Goal: Task Accomplishment & Management: Use online tool/utility

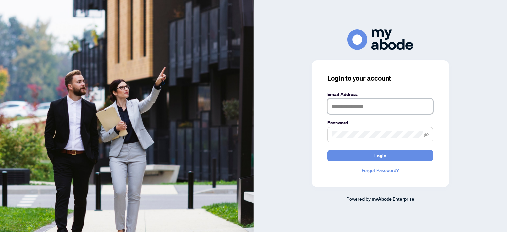
click at [334, 107] on input "text" at bounding box center [381, 106] width 106 height 15
type input "**********"
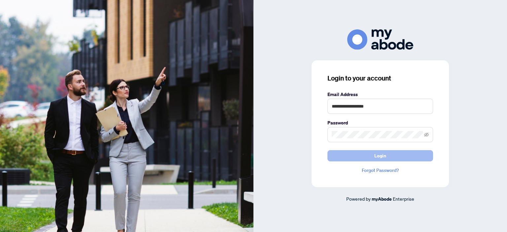
click at [352, 160] on button "Login" at bounding box center [381, 155] width 106 height 11
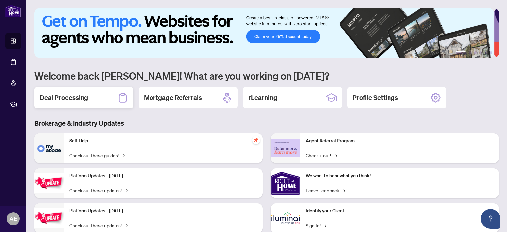
click at [69, 97] on h2 "Deal Processing" at bounding box center [64, 97] width 49 height 9
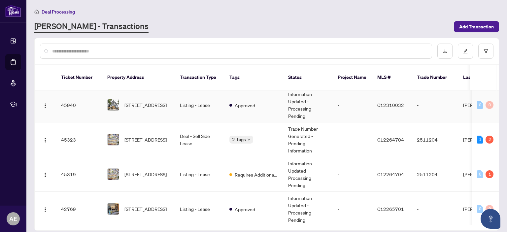
scroll to position [113, 0]
click at [149, 136] on span "[STREET_ADDRESS]" at bounding box center [146, 139] width 42 height 7
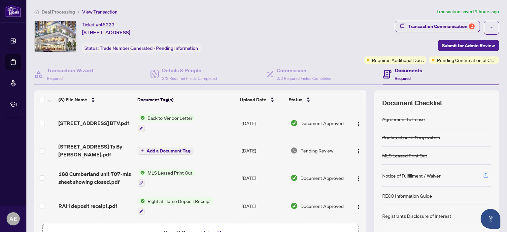
click at [157, 116] on span "Back to Vendor Letter" at bounding box center [170, 117] width 50 height 7
click at [166, 151] on span "Back to Vendor Letter" at bounding box center [160, 149] width 50 height 7
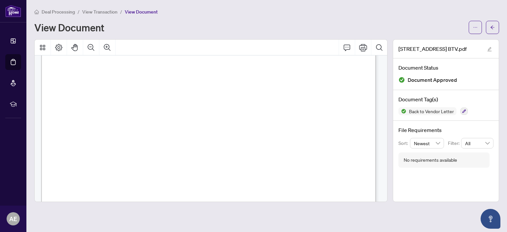
scroll to position [63, 0]
click at [365, 47] on icon "Print" at bounding box center [363, 48] width 8 height 8
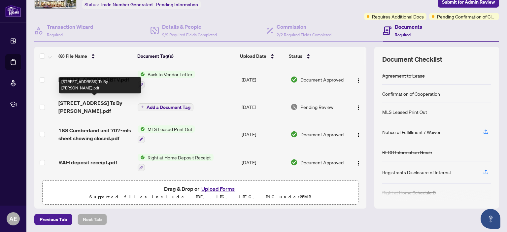
click at [114, 101] on span "707-188 Cumberland St Ts By Ari.pdf" at bounding box center [95, 107] width 74 height 16
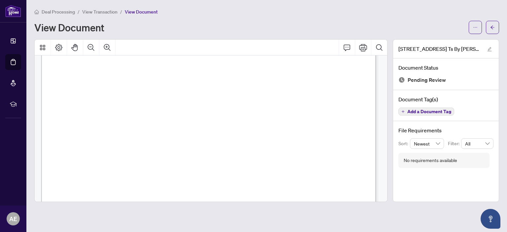
scroll to position [70, 0]
click at [359, 50] on icon "Print" at bounding box center [363, 48] width 8 height 8
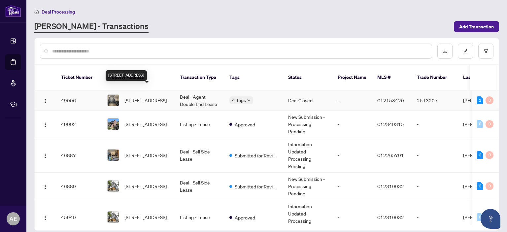
click at [153, 97] on span "734-505 Richmond St, Toronto, Ontario M5V 0P4, Canada" at bounding box center [146, 100] width 42 height 7
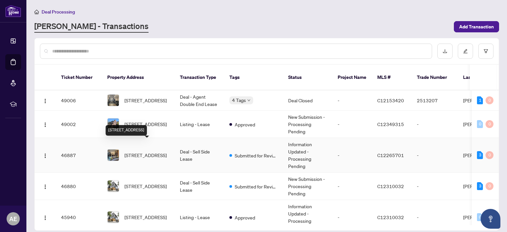
click at [150, 152] on span "831-505 Richmond St, Toronto, Ontario M5V 1Y3, Canada" at bounding box center [146, 155] width 42 height 7
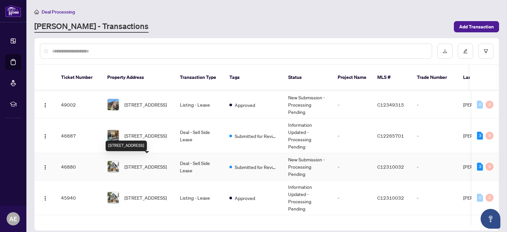
scroll to position [24, 0]
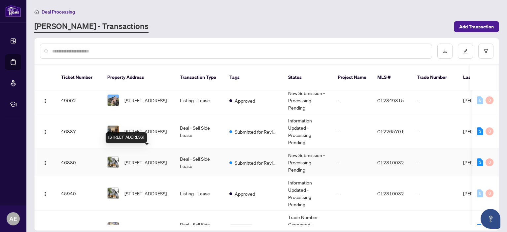
click at [147, 159] on span "733-505 Richmond St, Toronto, Ontario M5V 1Y3, Canada" at bounding box center [146, 162] width 42 height 7
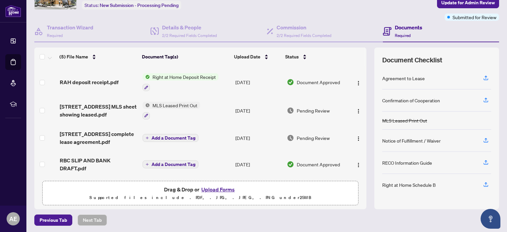
scroll to position [44, 0]
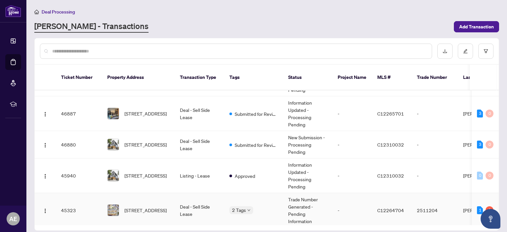
scroll to position [42, 0]
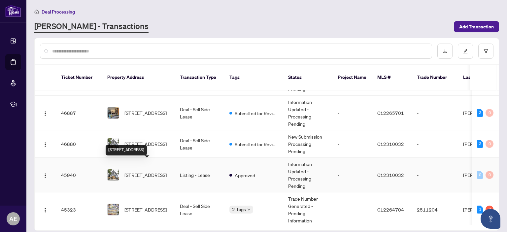
click at [151, 171] on span "733-505 Richmond St, Toronto, Ontario M5V 1Y3, Canada" at bounding box center [146, 174] width 42 height 7
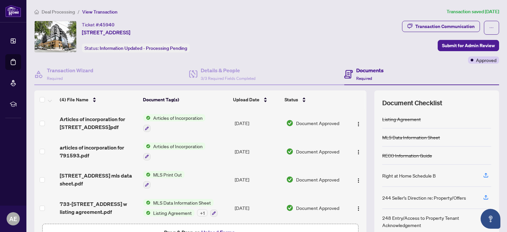
scroll to position [2, 0]
